Goal: Check status: Check status

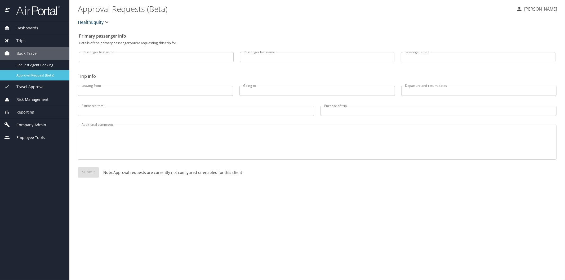
click at [30, 73] on span "Approval Request (Beta)" at bounding box center [39, 75] width 47 height 5
click at [27, 112] on span "Reporting" at bounding box center [22, 112] width 24 height 6
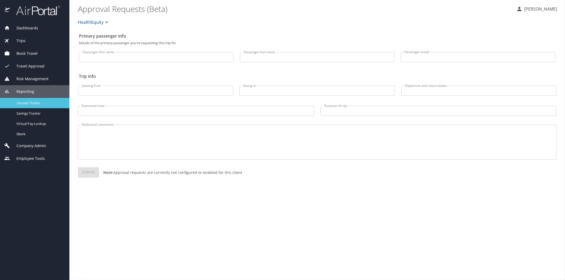
click at [30, 102] on span "Unused Tickets" at bounding box center [39, 103] width 47 height 5
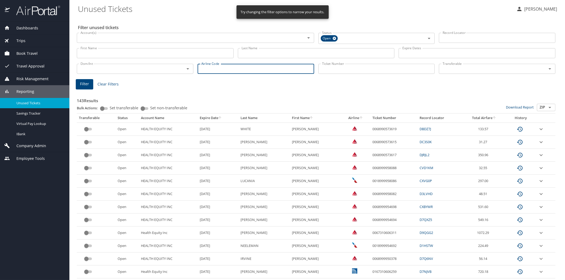
click at [231, 67] on input "Airline Code" at bounding box center [256, 69] width 117 height 10
type input "dl"
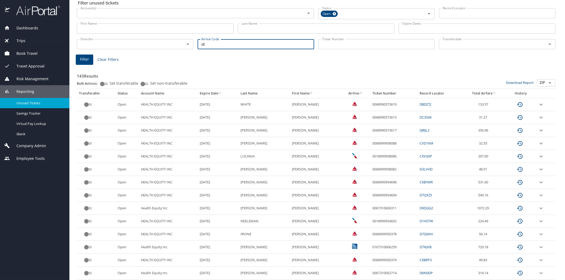
scroll to position [184, 0]
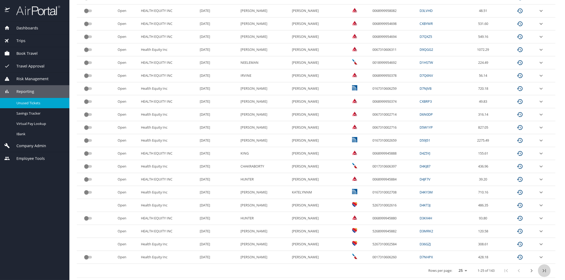
click at [541, 271] on icon "last page" at bounding box center [544, 271] width 6 height 6
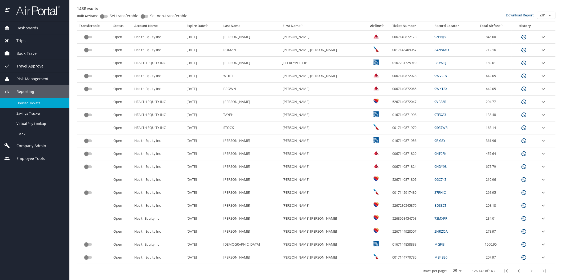
scroll to position [0, 0]
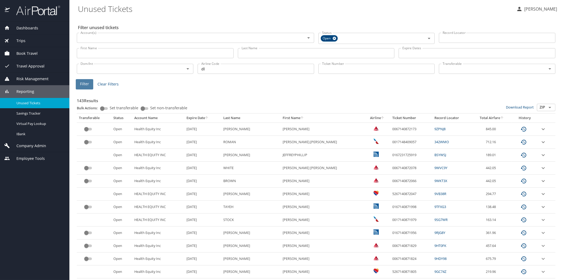
click at [84, 82] on span "Filter" at bounding box center [84, 84] width 9 height 7
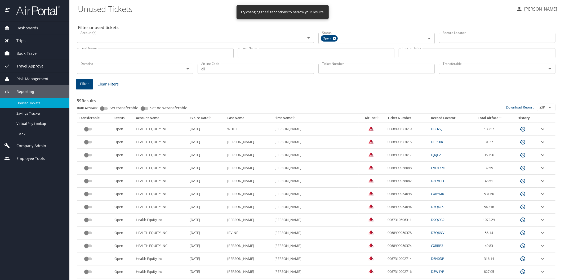
scroll to position [184, 0]
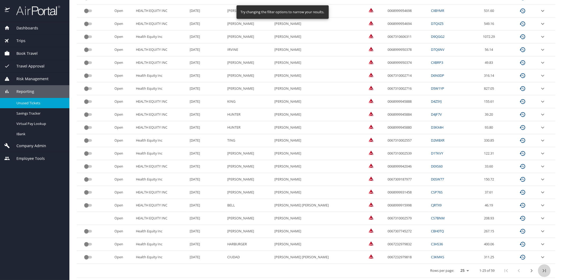
click at [541, 271] on icon "last page" at bounding box center [544, 271] width 6 height 6
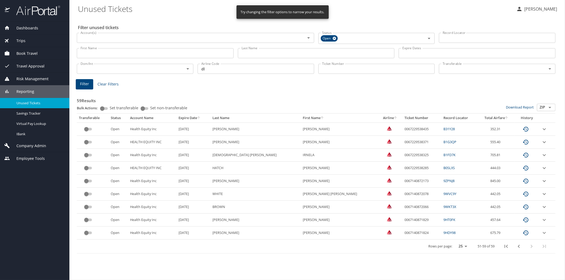
scroll to position [0, 0]
